Goal: Transaction & Acquisition: Download file/media

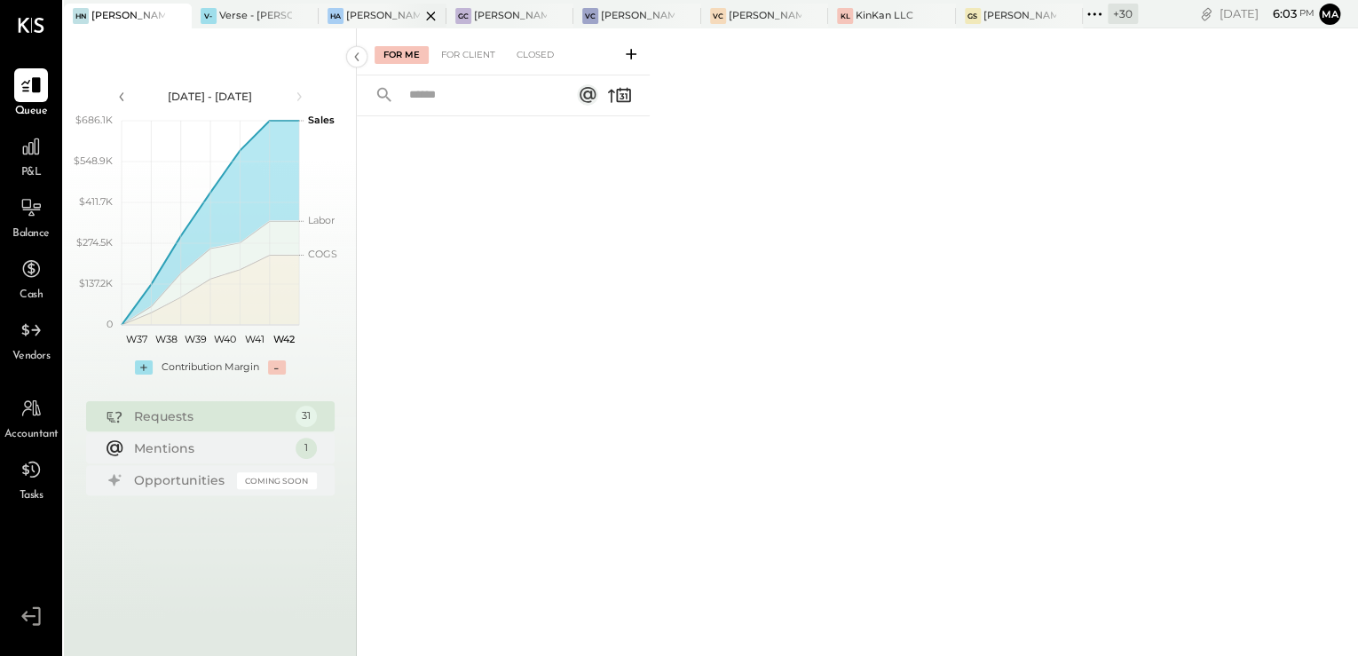
click at [369, 19] on div "[PERSON_NAME]'s Atlanta" at bounding box center [383, 16] width 74 height 14
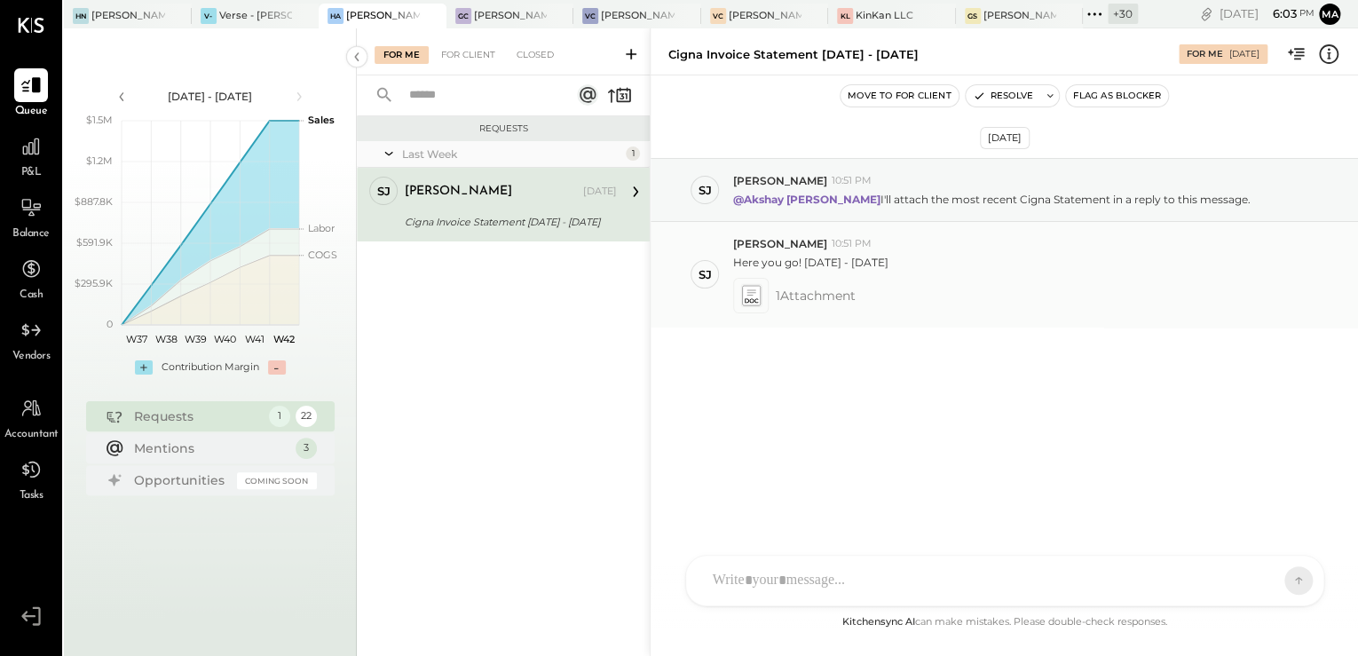
click at [751, 298] on icon at bounding box center [750, 295] width 19 height 20
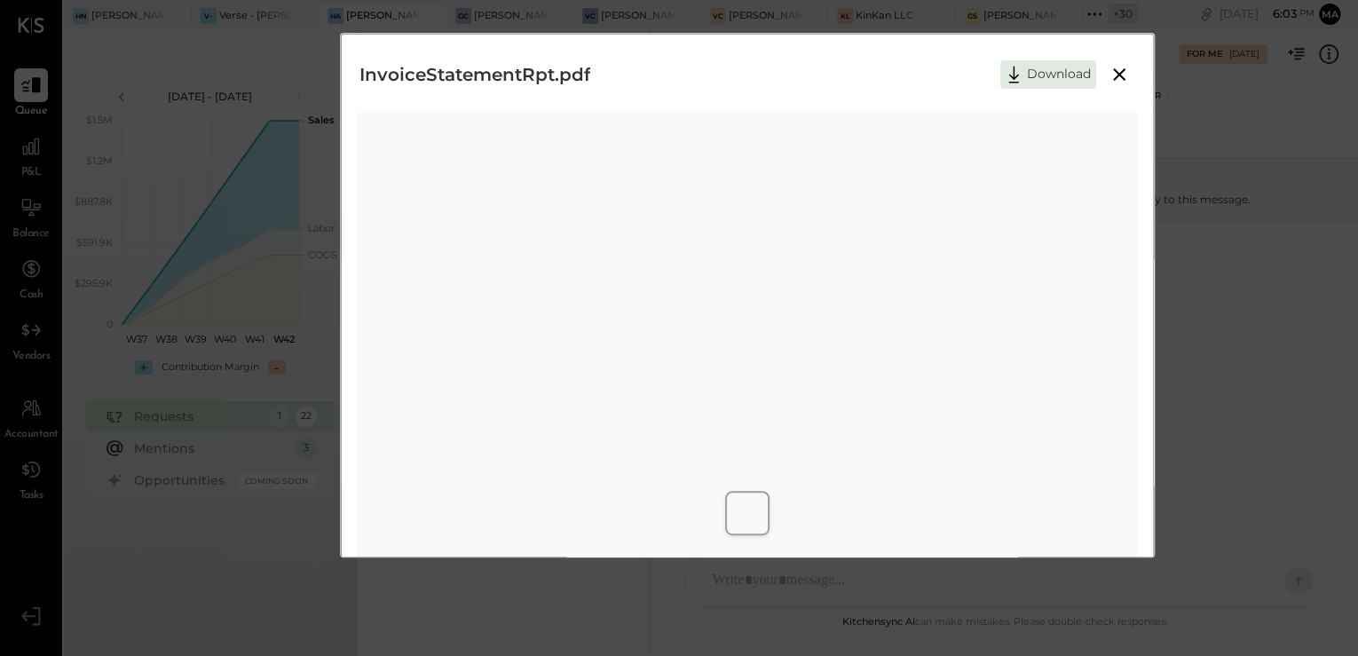
click at [1110, 79] on icon at bounding box center [1118, 74] width 21 height 21
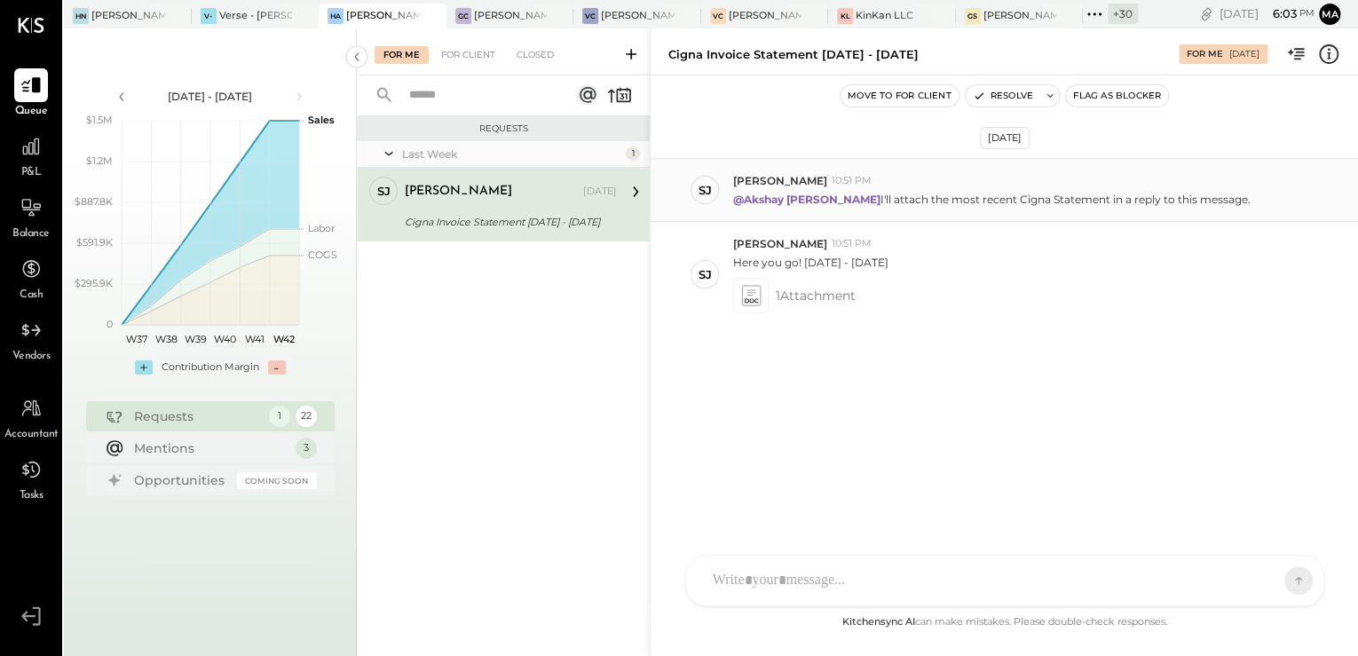
drag, startPoint x: 844, startPoint y: 203, endPoint x: 1205, endPoint y: 212, distance: 361.3
click at [1205, 212] on div "SJ Samantha Janco 10:51 PM @Akshay koshti I'll attach the most recent Cigna Sta…" at bounding box center [1004, 190] width 707 height 64
click at [781, 307] on span "1 Attachment" at bounding box center [816, 295] width 80 height 35
click at [767, 287] on div at bounding box center [750, 295] width 35 height 35
click at [753, 295] on icon at bounding box center [750, 295] width 19 height 20
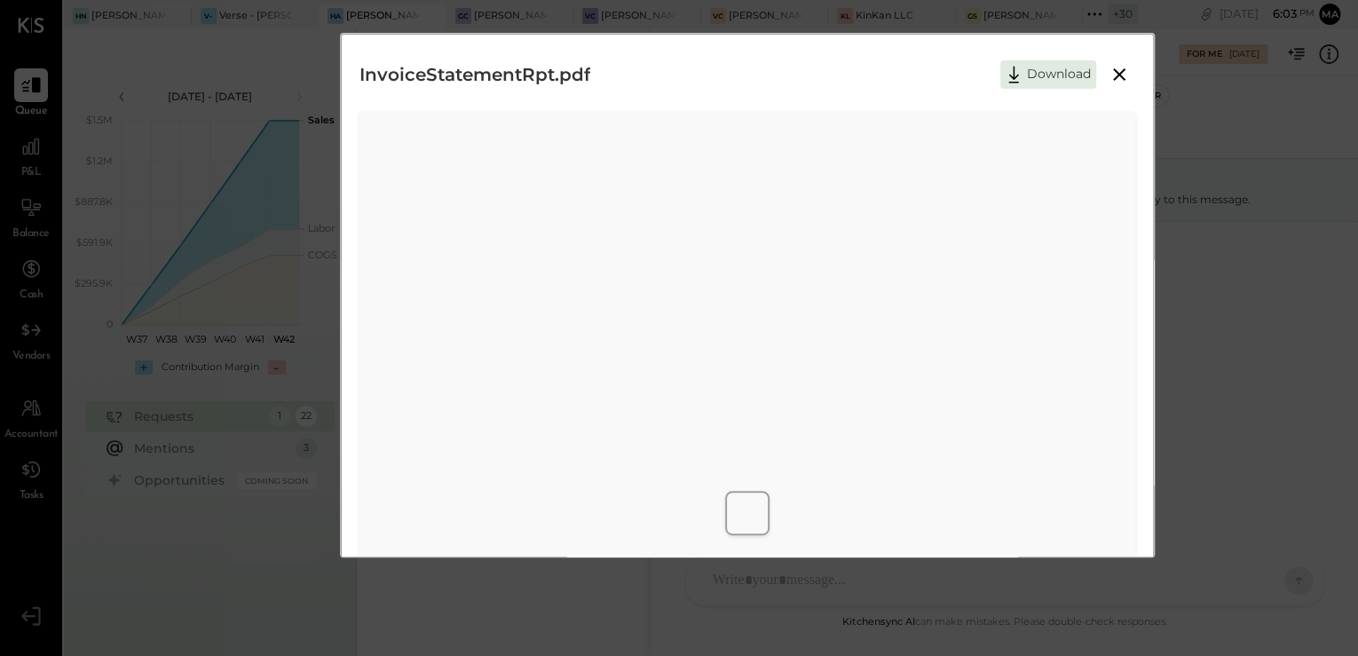
click at [1109, 75] on icon at bounding box center [1118, 74] width 21 height 21
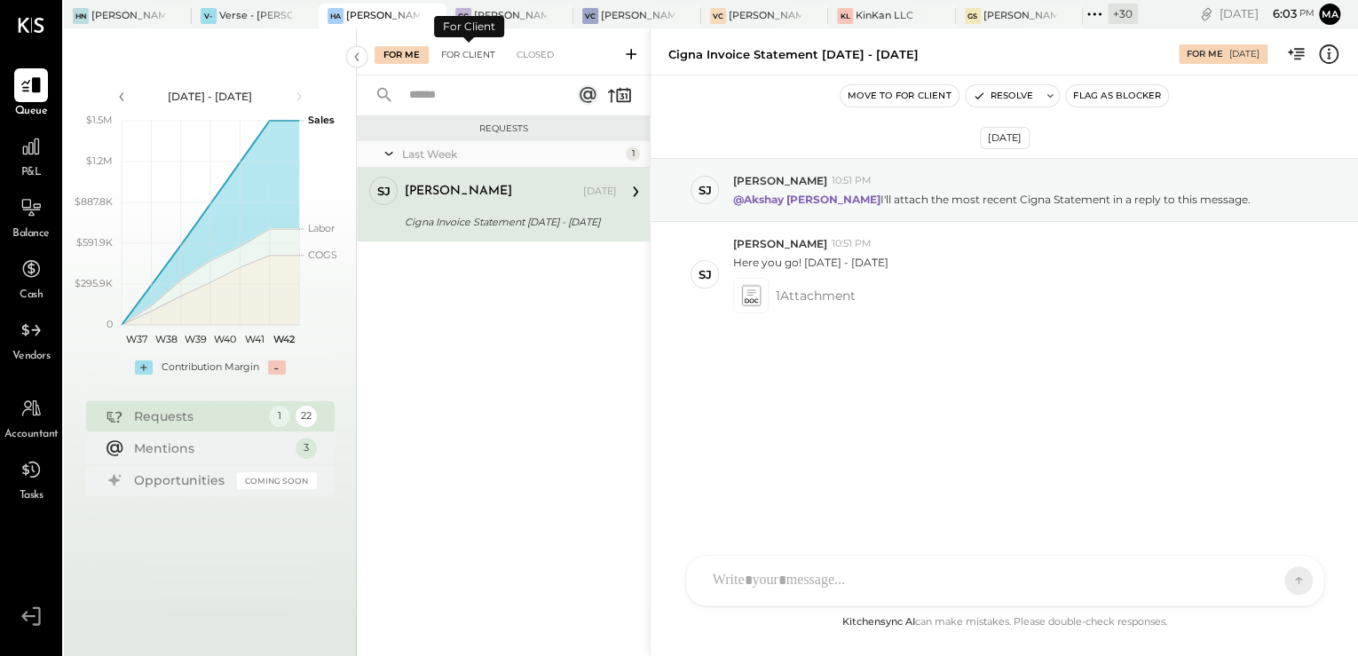
click at [474, 53] on div "For Client" at bounding box center [468, 55] width 72 height 18
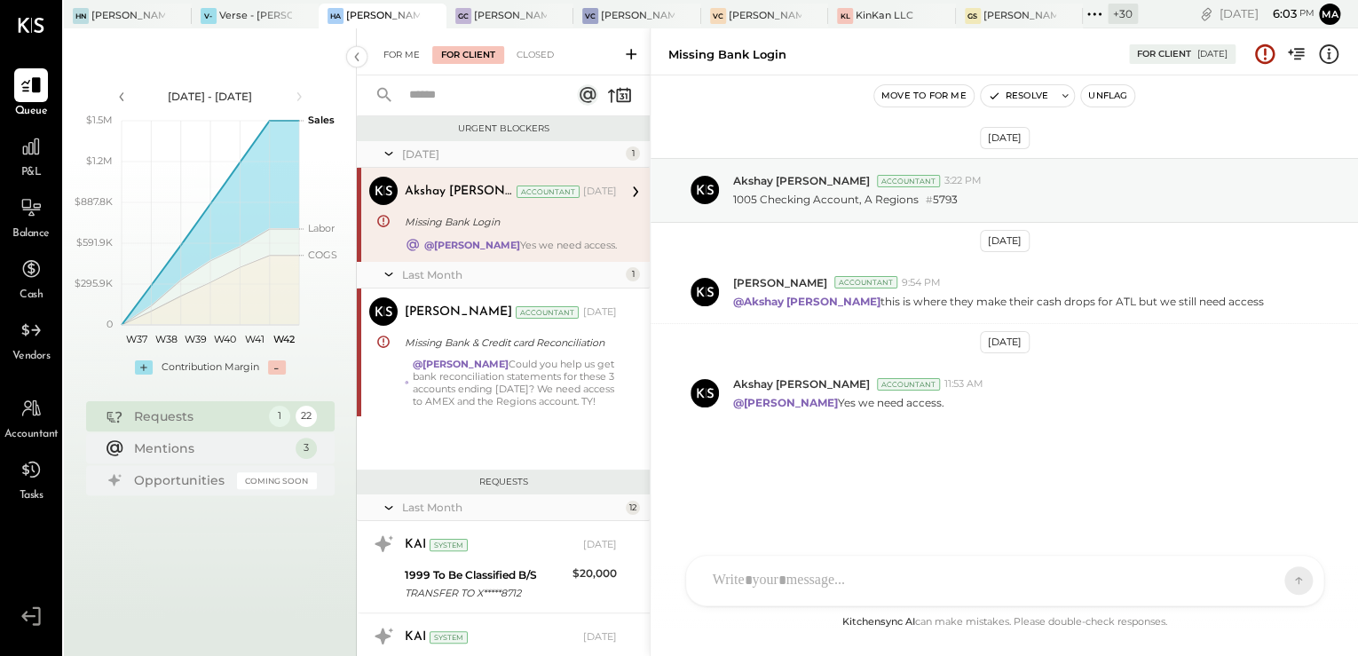
click at [407, 58] on div "For Me" at bounding box center [402, 55] width 54 height 18
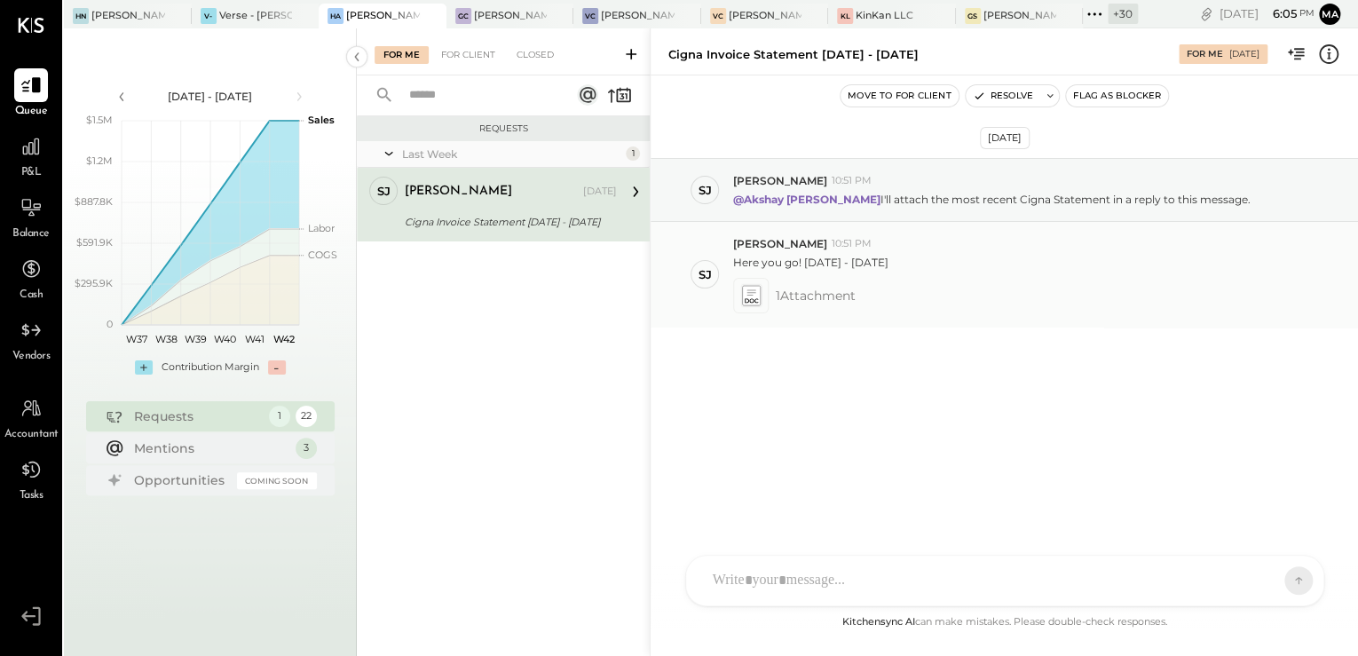
click at [757, 301] on icon at bounding box center [750, 295] width 19 height 20
click at [792, 301] on span "1 Attachment" at bounding box center [816, 295] width 80 height 35
click at [763, 305] on div at bounding box center [750, 295] width 35 height 35
click at [758, 300] on icon at bounding box center [750, 295] width 19 height 20
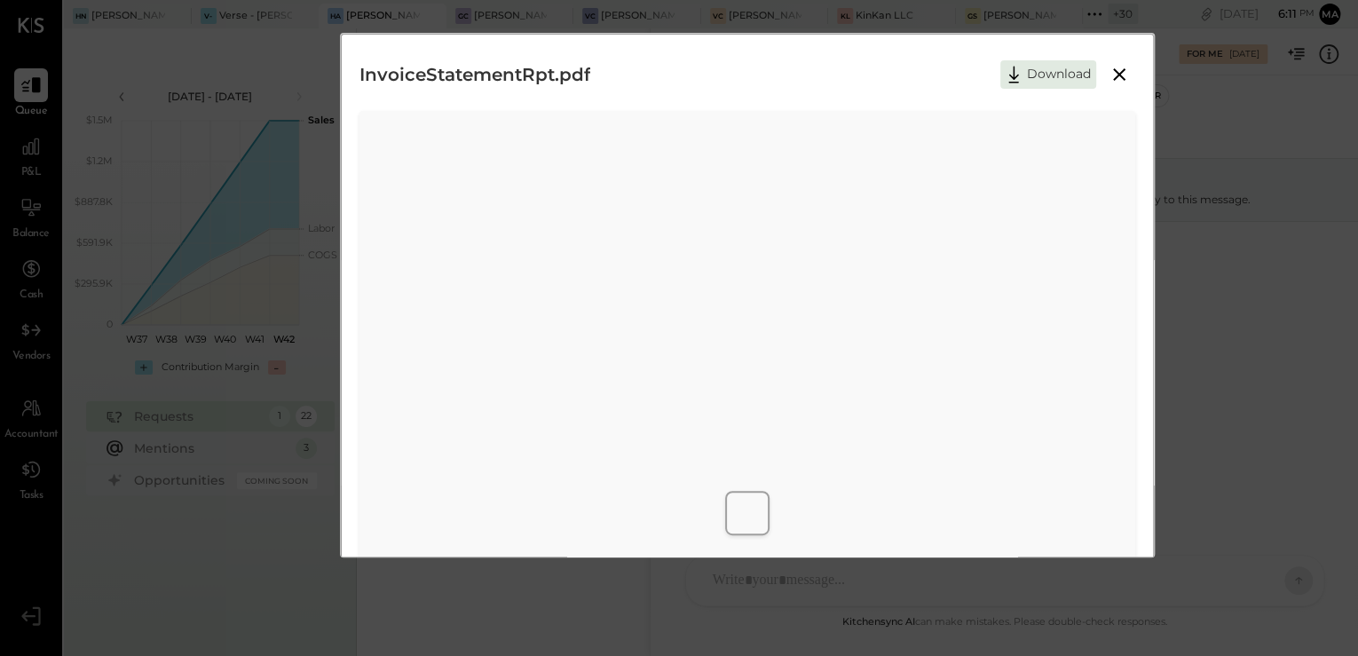
click at [1124, 71] on icon at bounding box center [1118, 74] width 21 height 21
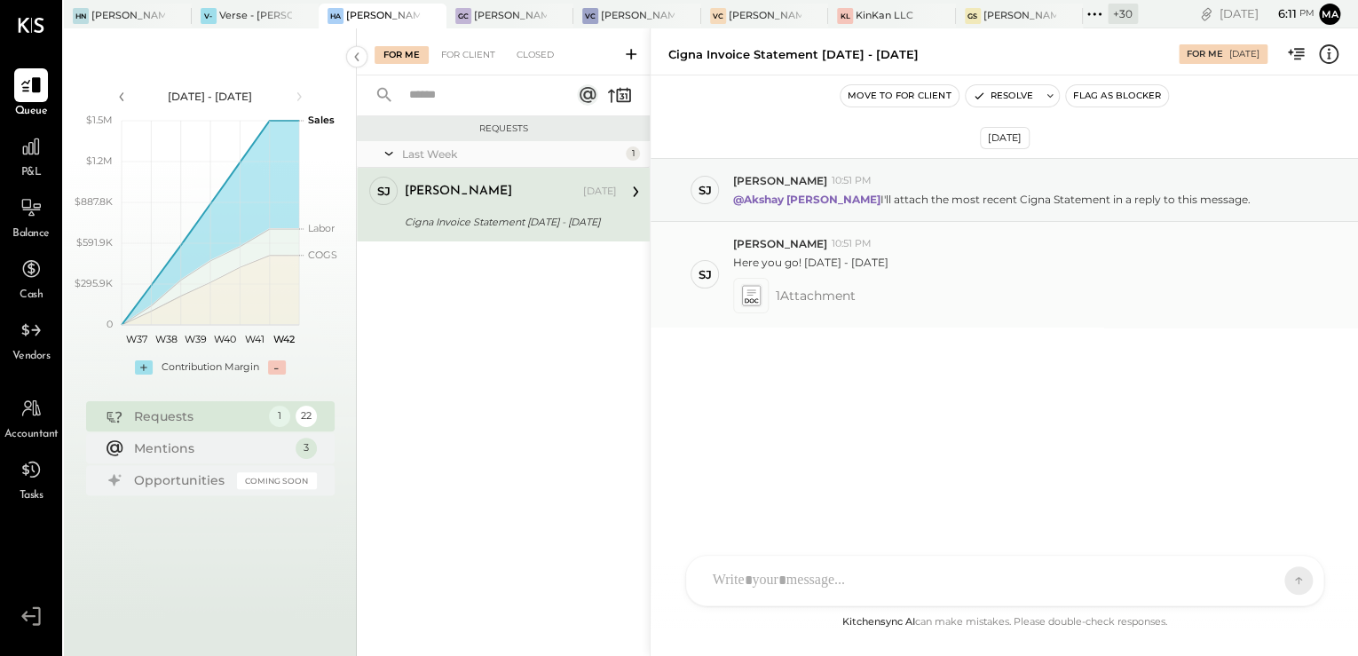
click at [807, 297] on span "1 Attachment" at bounding box center [816, 295] width 80 height 35
click at [747, 297] on icon at bounding box center [750, 295] width 19 height 20
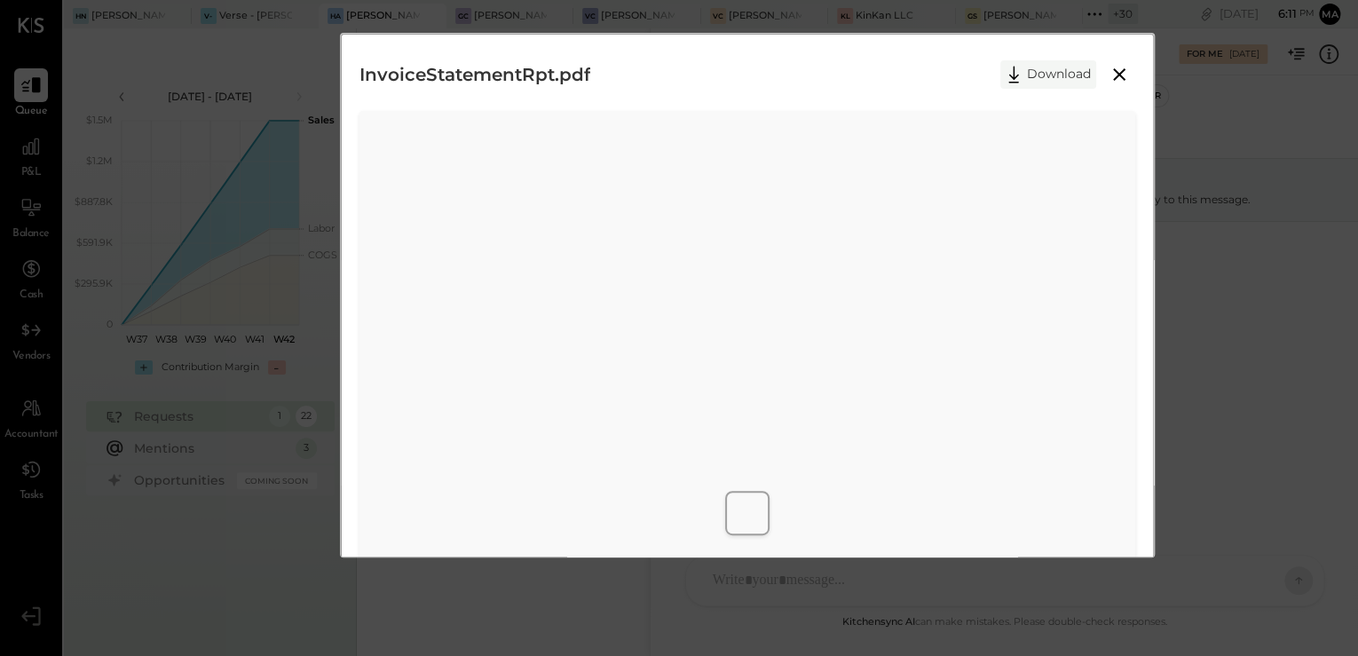
click at [1029, 72] on button "Download" at bounding box center [1048, 74] width 96 height 28
click at [770, 75] on div "InvoiceStatementRpt.pdf Download" at bounding box center [747, 74] width 776 height 44
click at [1128, 76] on button at bounding box center [1119, 74] width 32 height 23
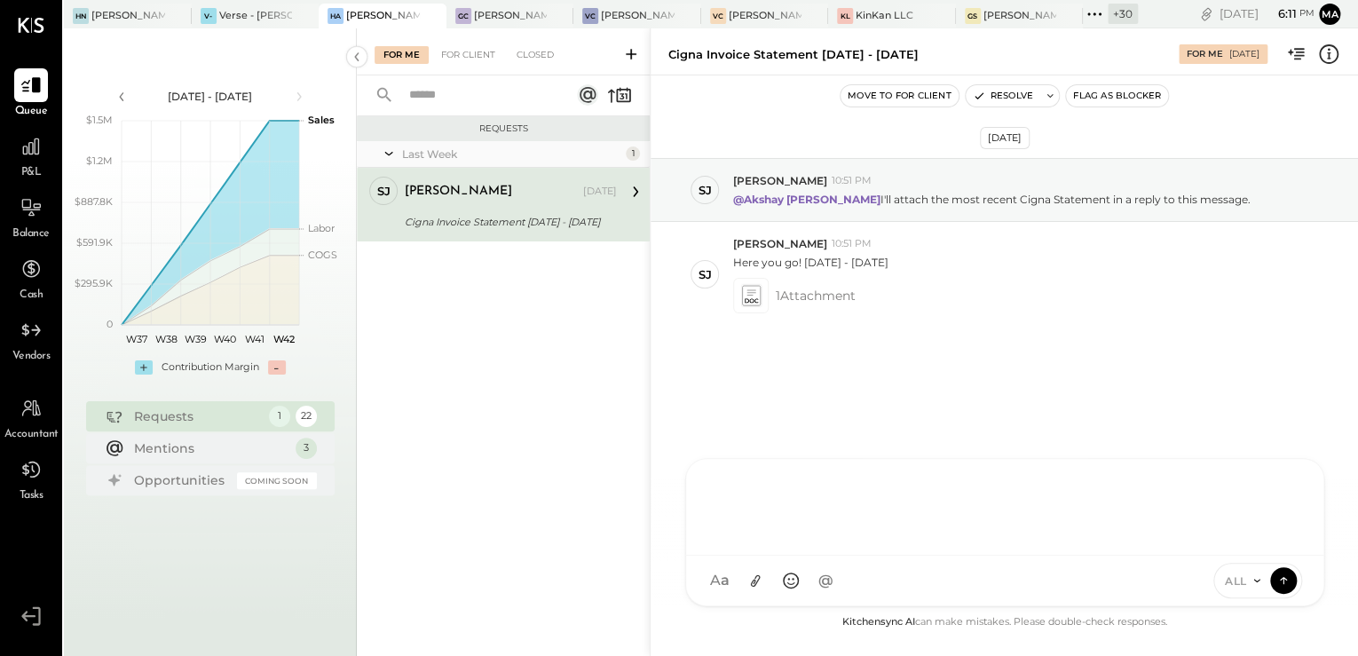
click at [793, 577] on div "A ahill AK Akshay koshti SJ Samuel Jimenez SJ Samantha Janco MG Margi Gandhi HN…" at bounding box center [1004, 532] width 639 height 148
click at [757, 301] on icon at bounding box center [750, 295] width 19 height 20
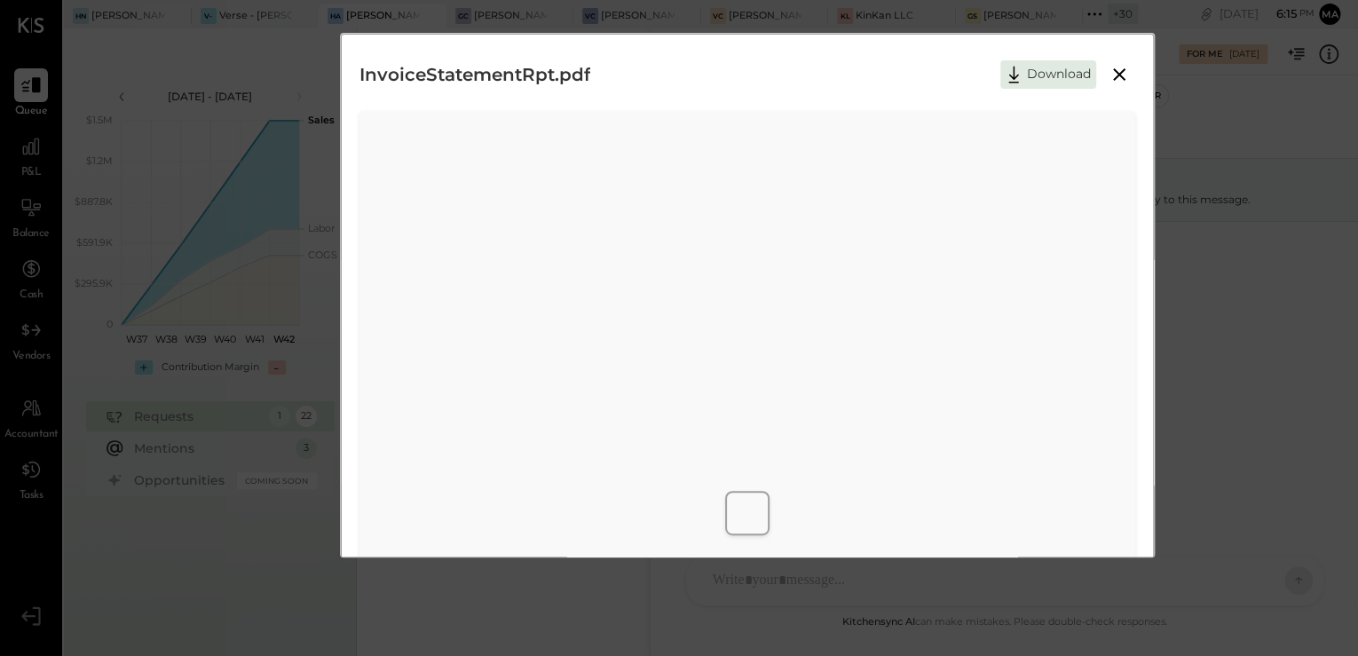
click at [1123, 75] on icon at bounding box center [1118, 74] width 21 height 21
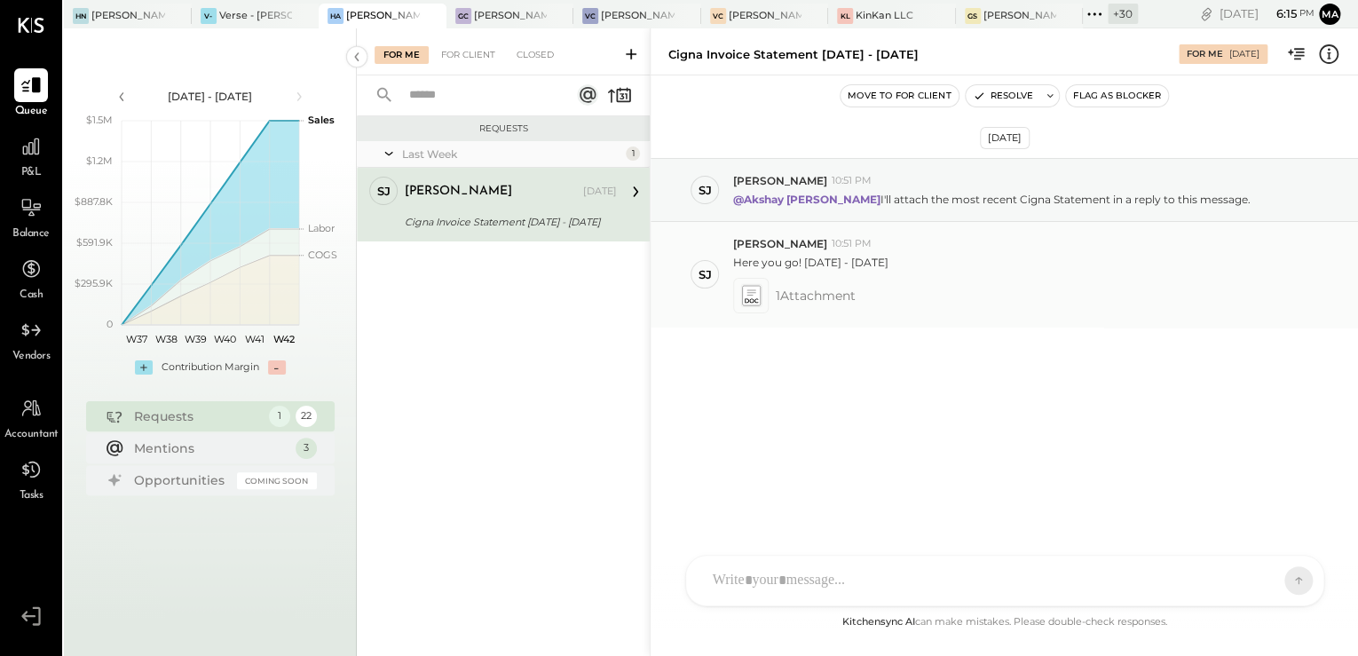
click at [747, 295] on icon at bounding box center [750, 295] width 19 height 20
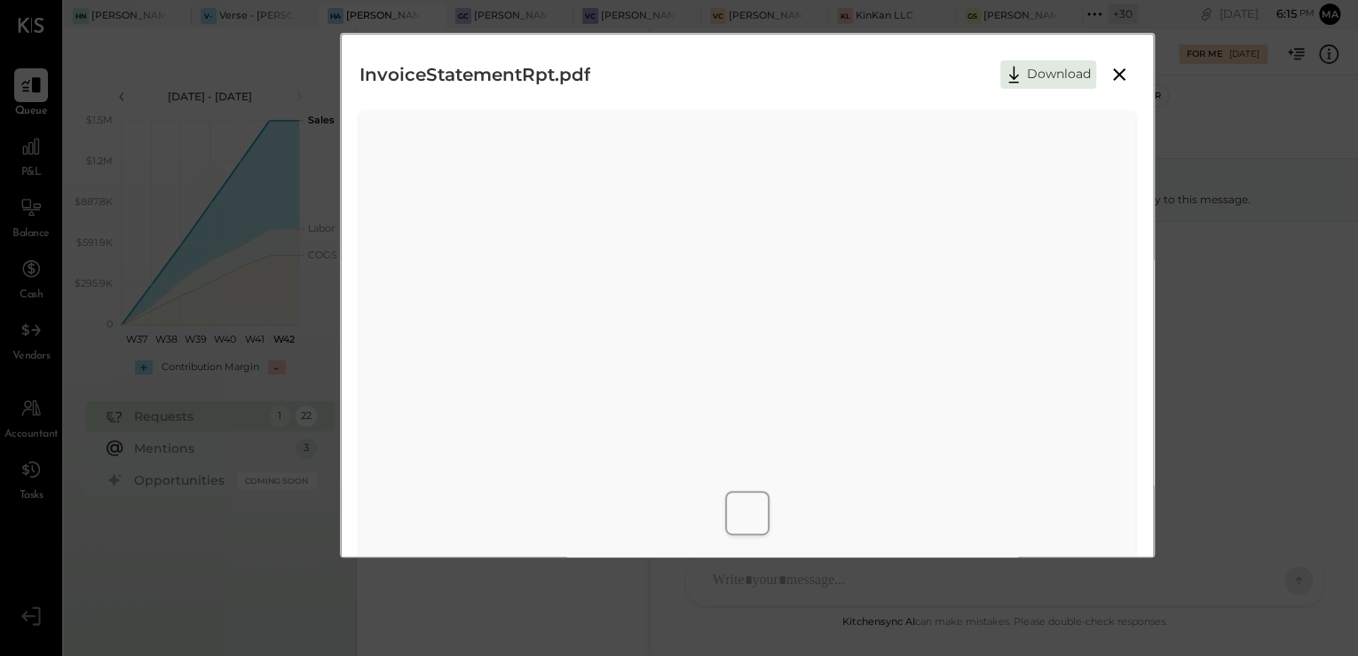
click at [1116, 78] on icon at bounding box center [1118, 74] width 21 height 21
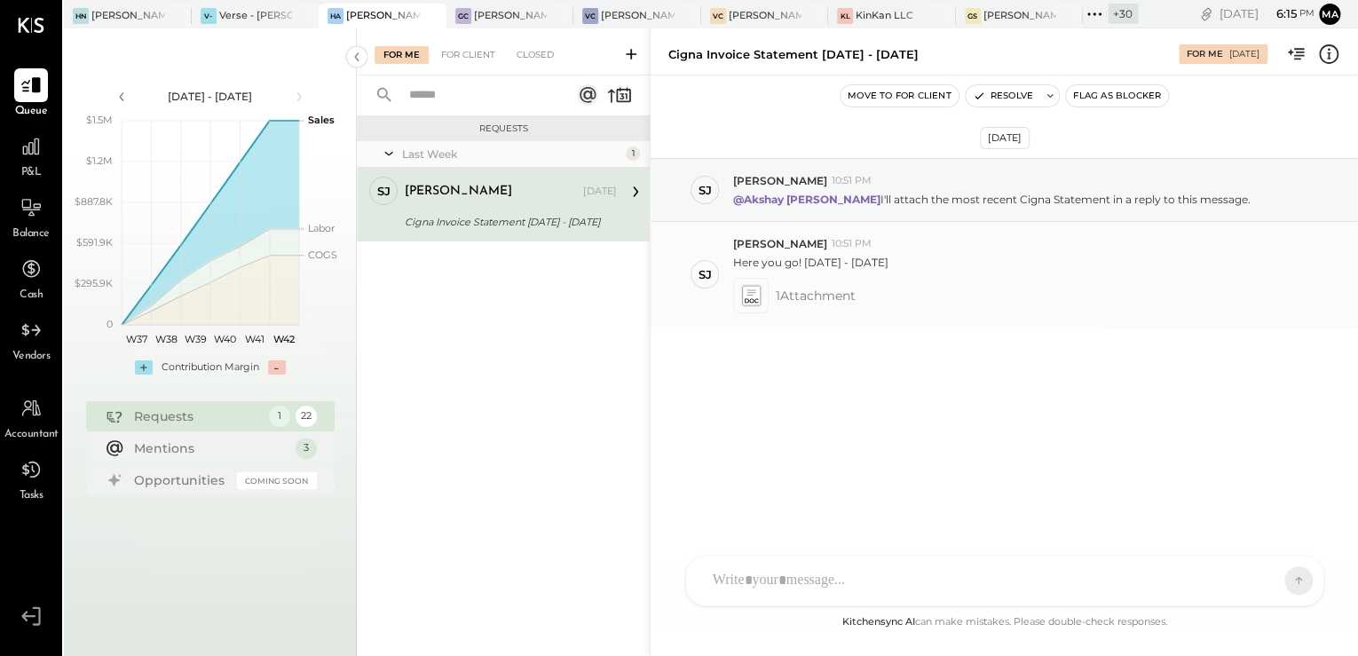
click at [777, 295] on span "1 Attachment" at bounding box center [816, 295] width 80 height 35
click at [763, 295] on div at bounding box center [750, 295] width 27 height 27
